Goal: Transaction & Acquisition: Purchase product/service

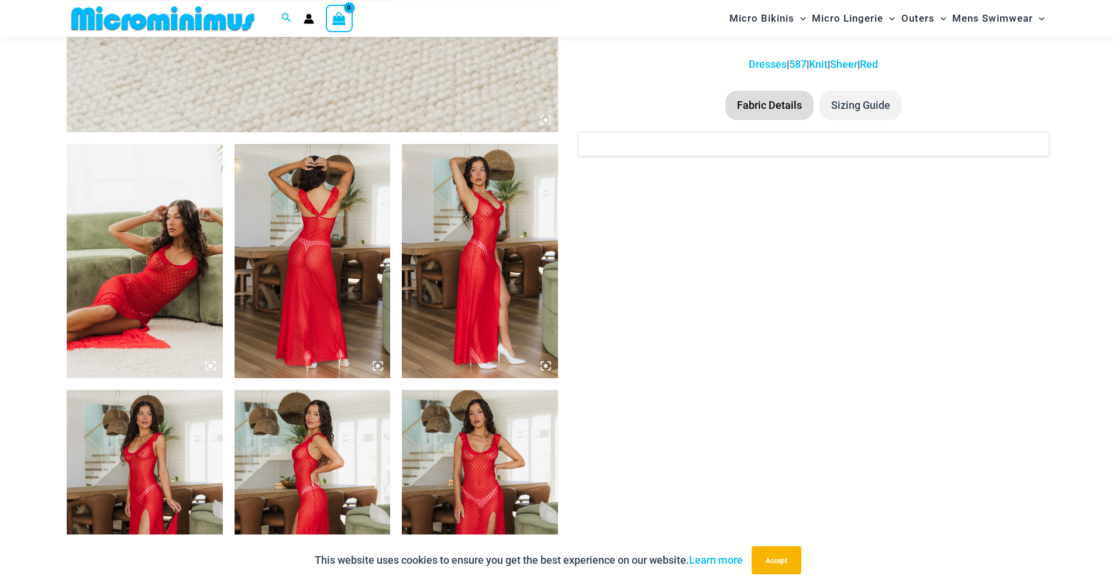
scroll to position [989, 0]
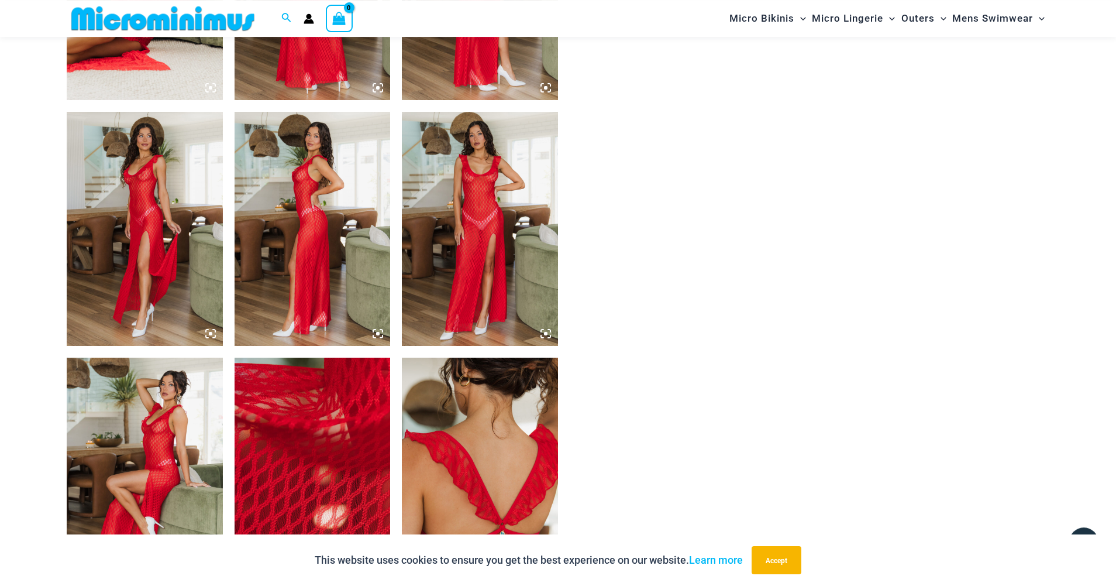
click at [502, 192] on img at bounding box center [480, 229] width 156 height 234
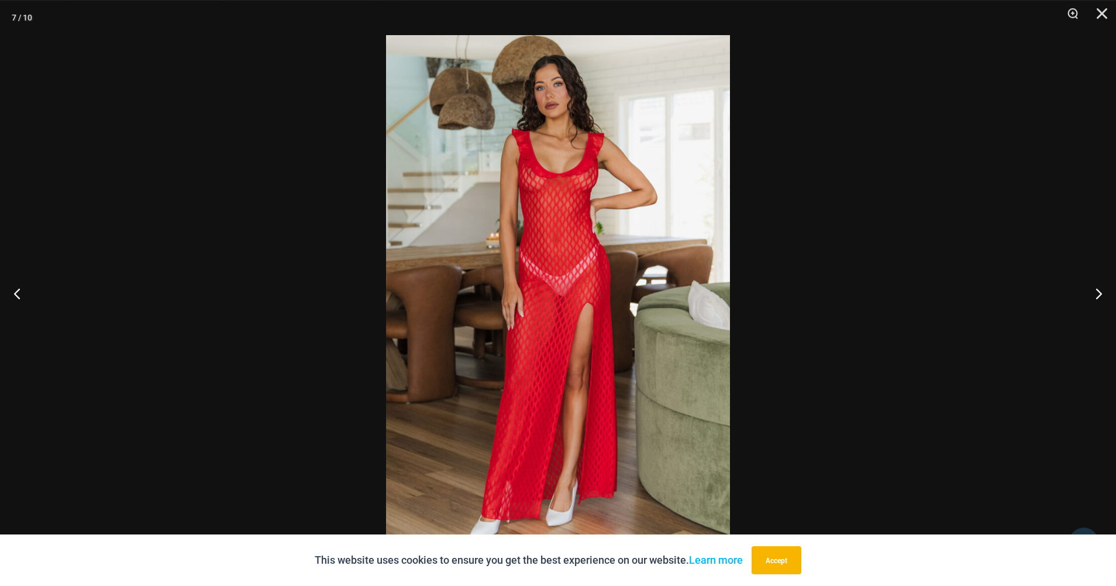
click at [543, 195] on img at bounding box center [558, 292] width 344 height 515
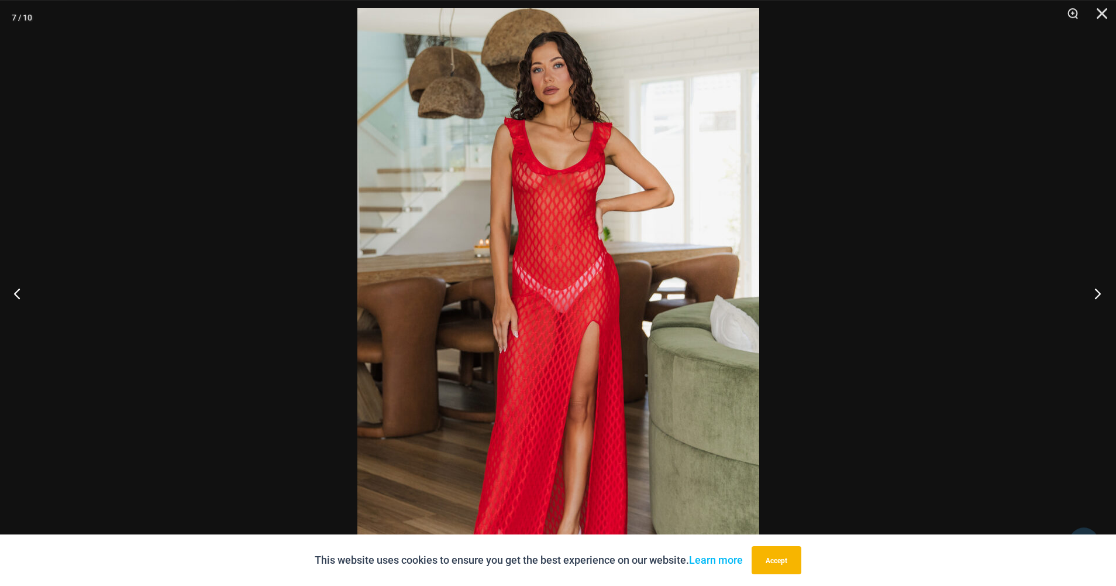
click at [1100, 292] on button "Next" at bounding box center [1094, 293] width 44 height 58
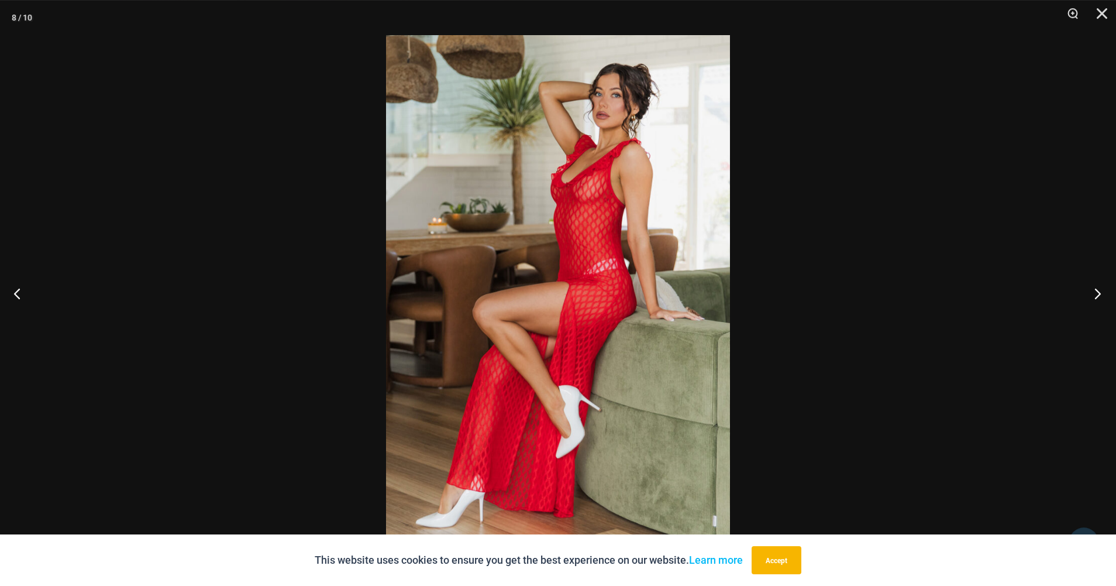
click at [1099, 292] on button "Next" at bounding box center [1094, 293] width 44 height 58
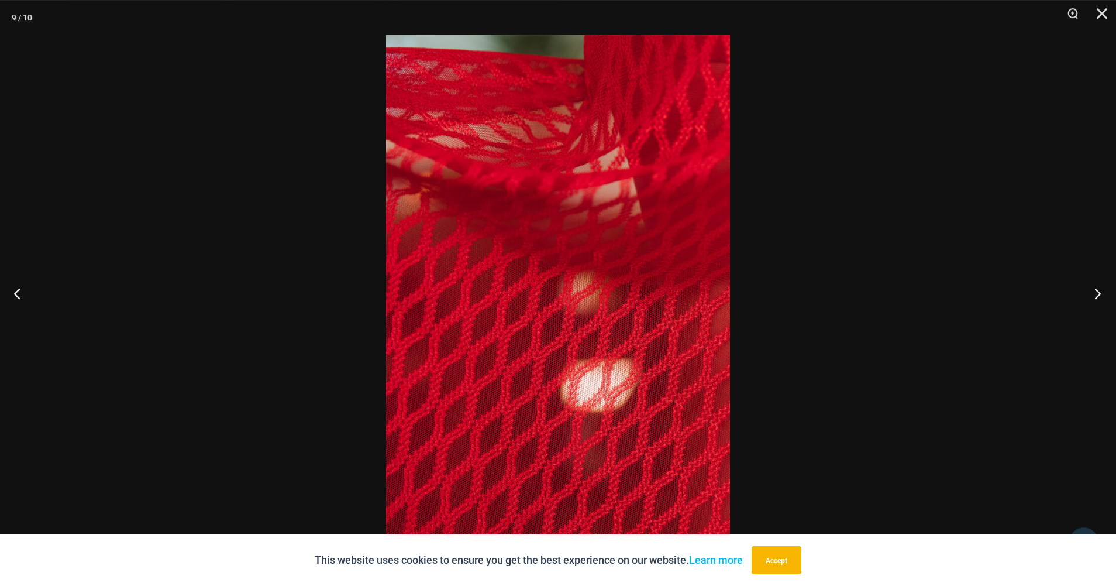
click at [1099, 292] on button "Next" at bounding box center [1094, 293] width 44 height 58
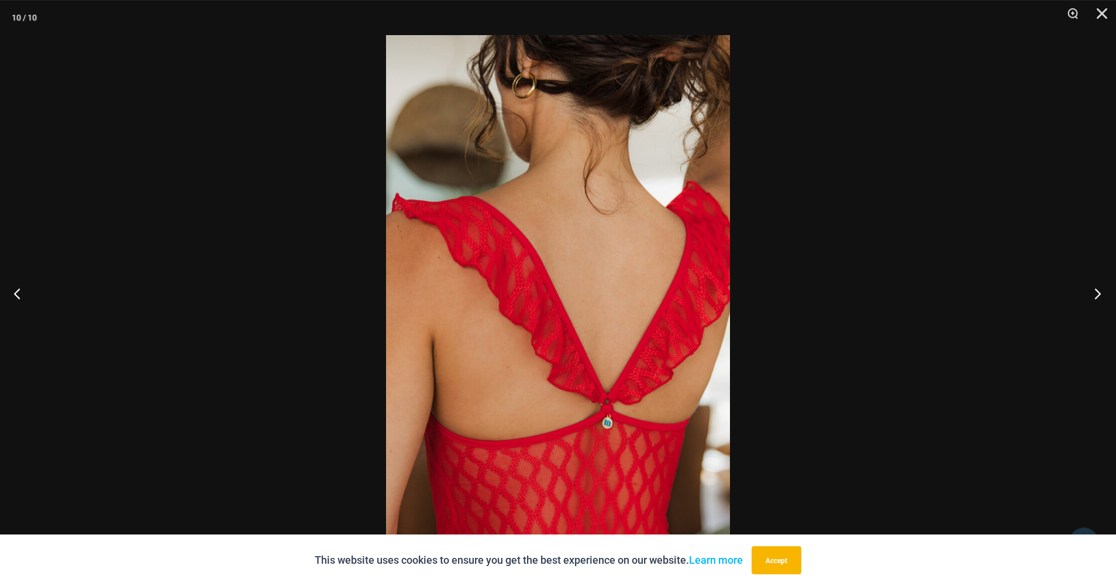
click at [1099, 292] on button "Next" at bounding box center [1094, 293] width 44 height 58
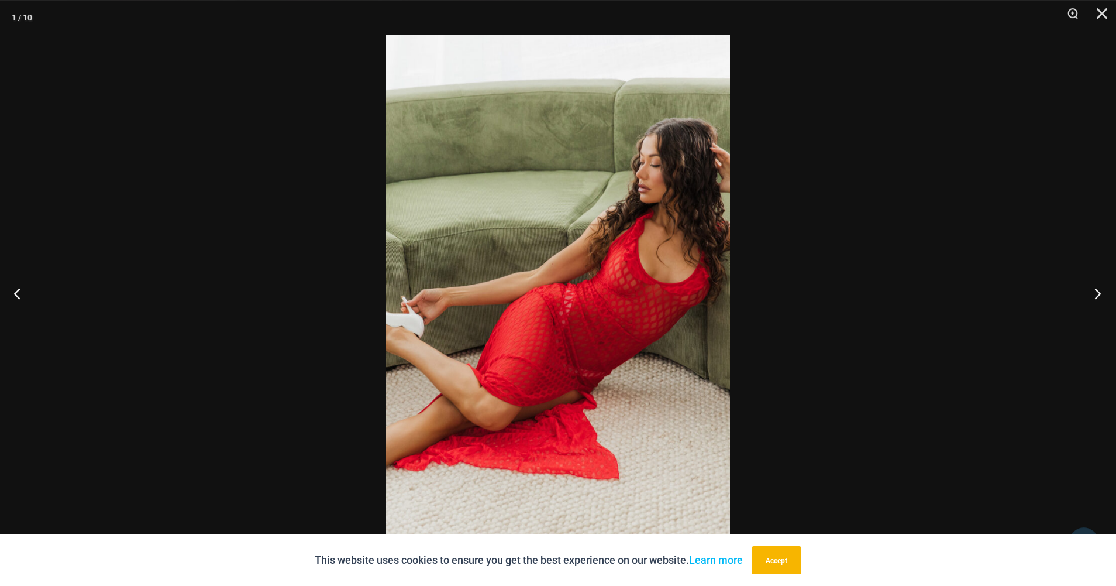
click at [1099, 292] on button "Next" at bounding box center [1094, 293] width 44 height 58
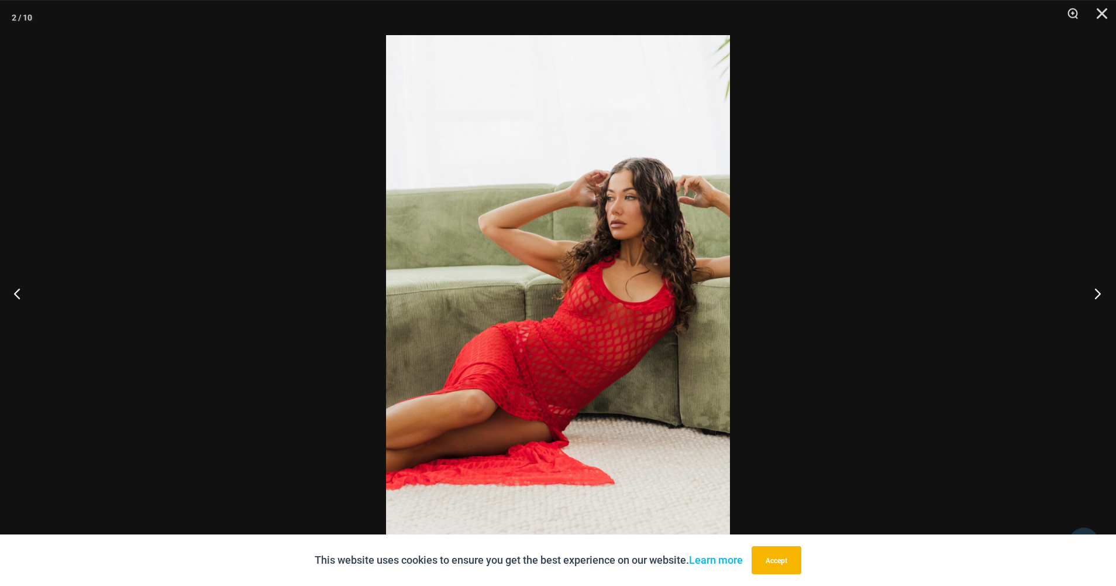
click at [1099, 292] on button "Next" at bounding box center [1094, 293] width 44 height 58
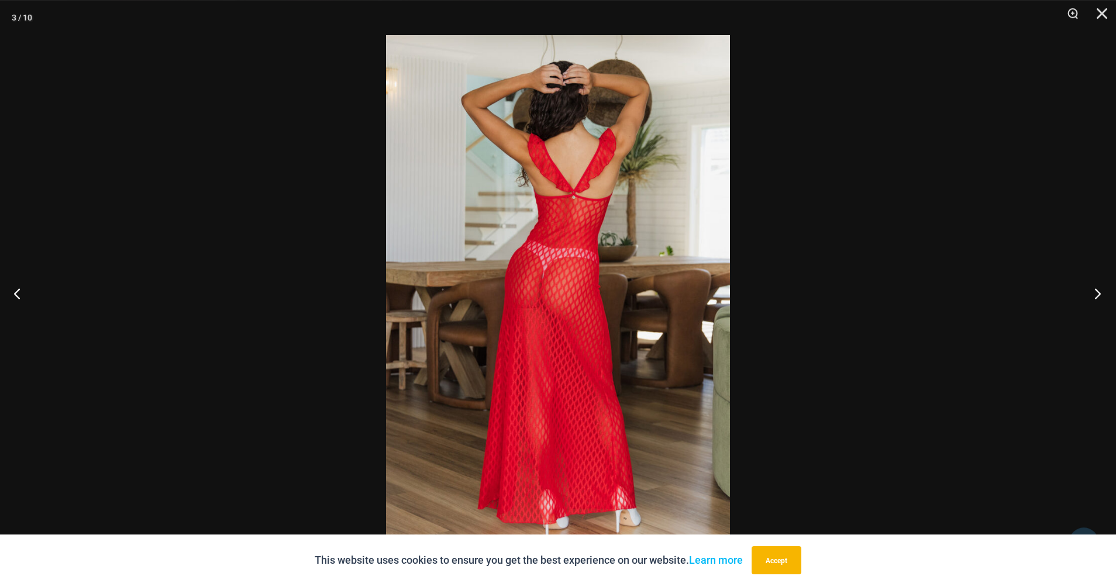
click at [1099, 292] on button "Next" at bounding box center [1094, 293] width 44 height 58
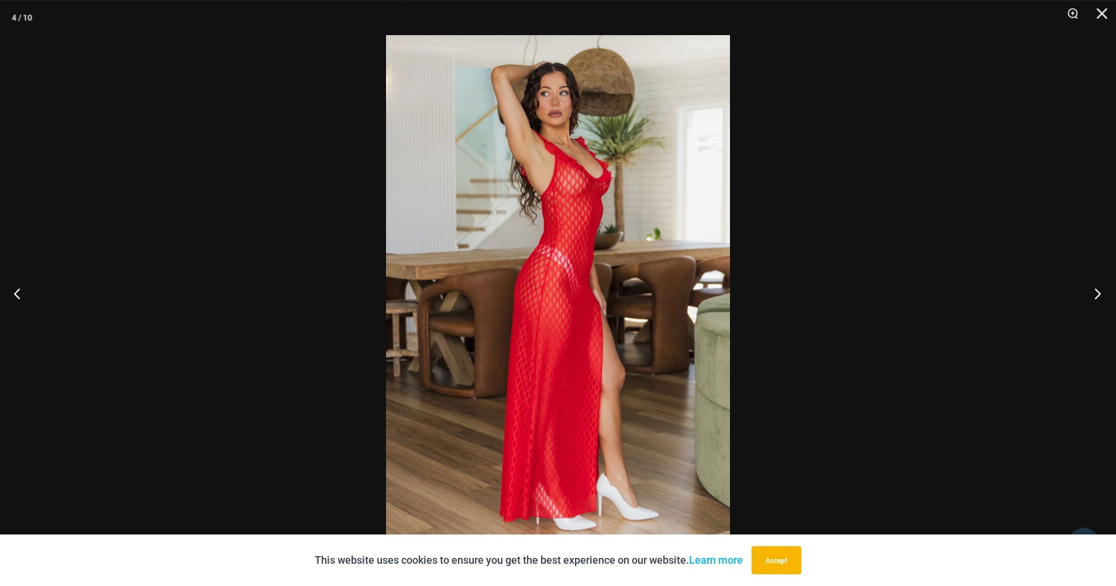
click at [1099, 292] on button "Next" at bounding box center [1094, 293] width 44 height 58
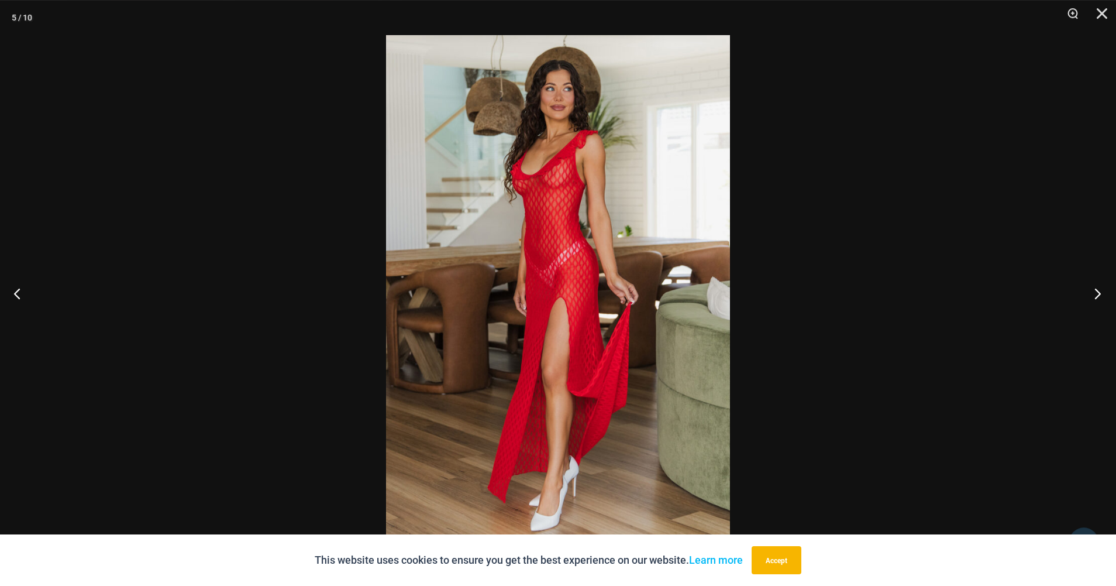
click at [1099, 292] on button "Next" at bounding box center [1094, 293] width 44 height 58
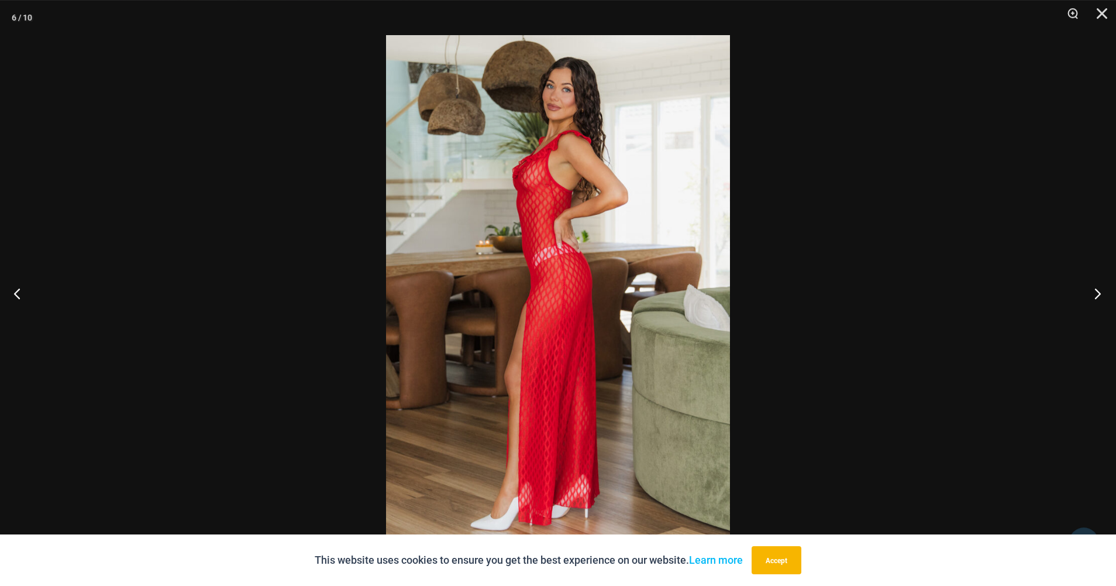
click at [1099, 292] on button "Next" at bounding box center [1094, 293] width 44 height 58
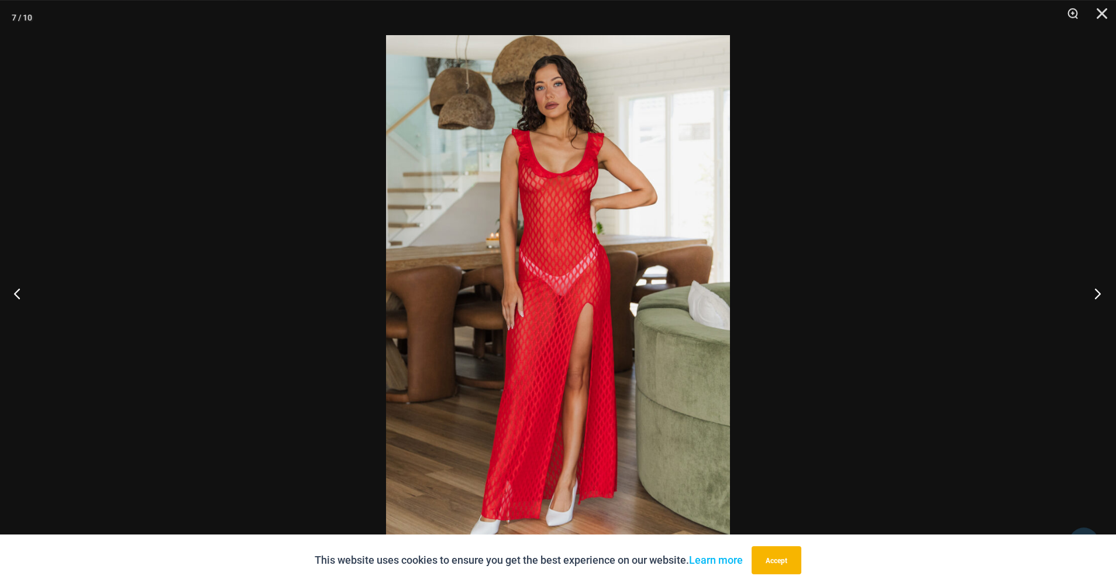
click at [1099, 292] on button "Next" at bounding box center [1094, 293] width 44 height 58
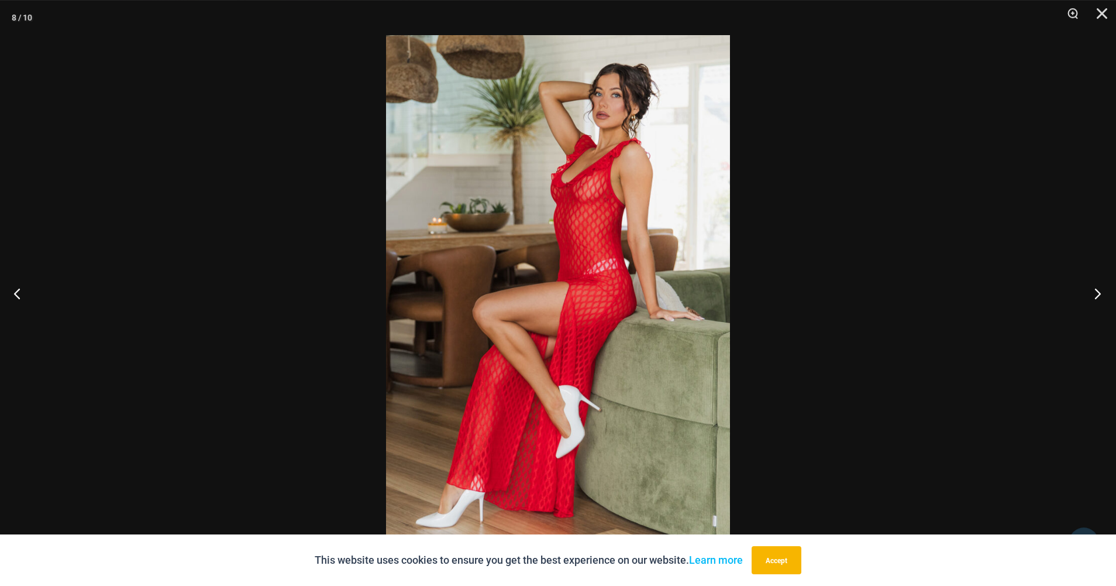
click at [1099, 292] on button "Next" at bounding box center [1094, 293] width 44 height 58
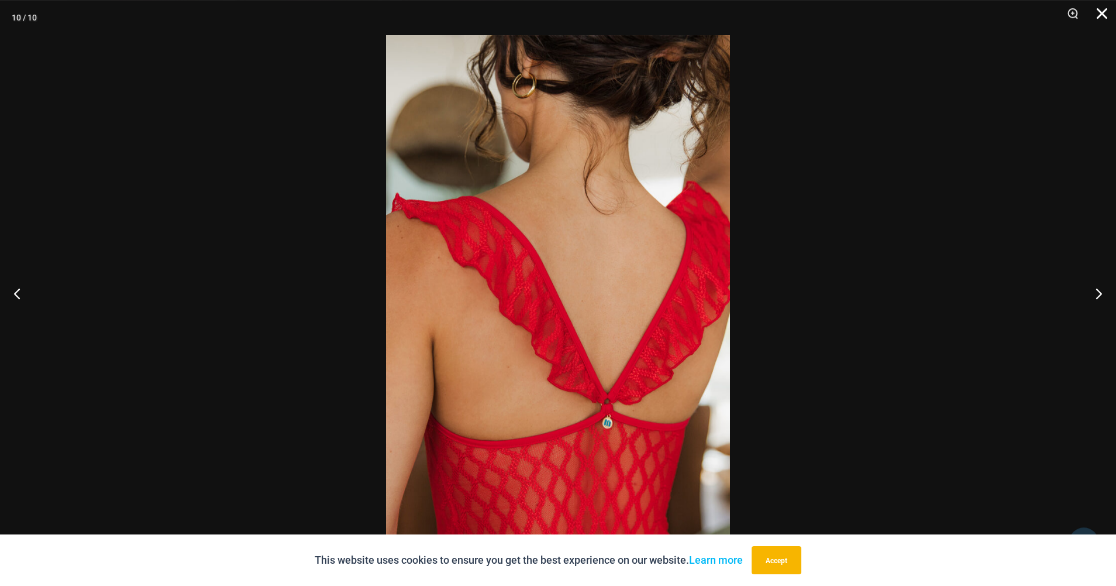
click at [1109, 10] on button "Close" at bounding box center [1097, 17] width 29 height 35
